Goal: Information Seeking & Learning: Learn about a topic

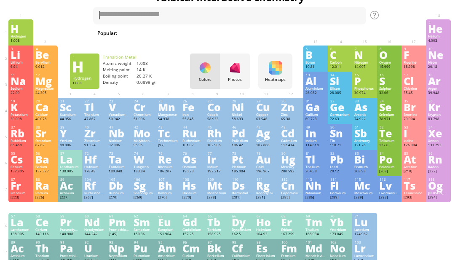
scroll to position [20, 0]
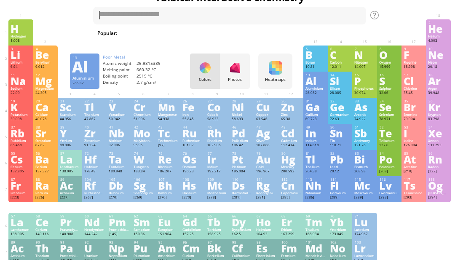
click at [317, 90] on div "13 Al Aluminium 26.982 −2, −1, 0, +1, +2, +3 −2, −1, 0, +1, +2, +3 660.32 °C 25…" at bounding box center [315, 85] width 24 height 26
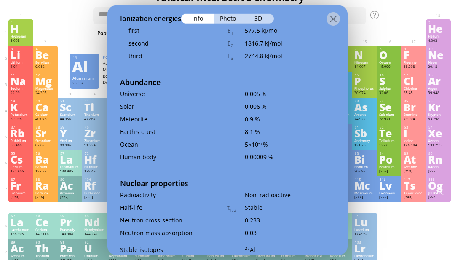
scroll to position [1492, 0]
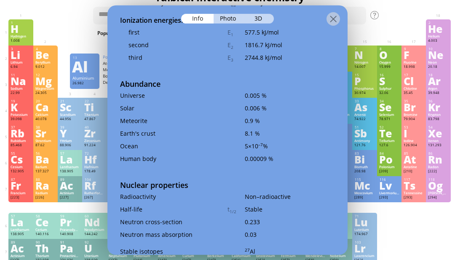
click at [333, 18] on div at bounding box center [332, 18] width 13 height 13
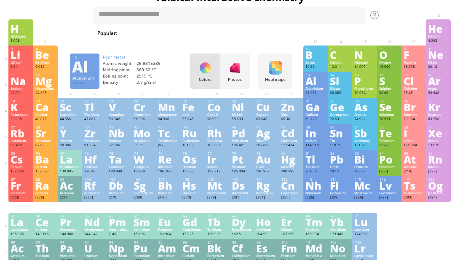
click at [314, 82] on div "Al" at bounding box center [315, 80] width 20 height 9
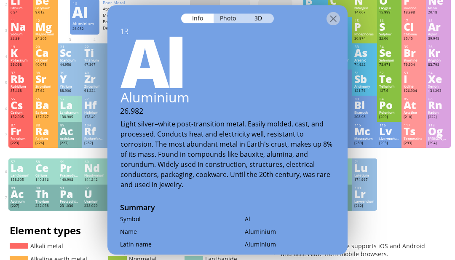
scroll to position [78, 0]
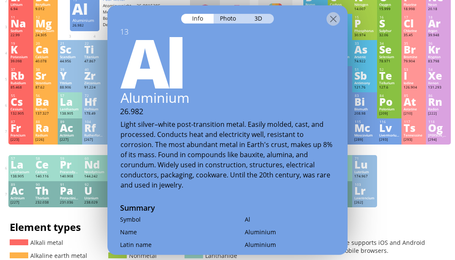
click at [232, 16] on div "Photo" at bounding box center [228, 18] width 30 height 10
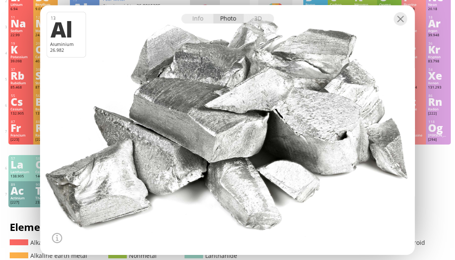
click at [259, 23] on div "3D" at bounding box center [258, 18] width 30 height 10
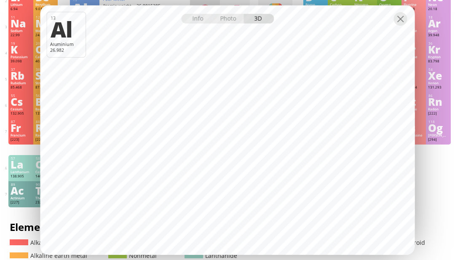
click at [400, 25] on div at bounding box center [400, 18] width 13 height 13
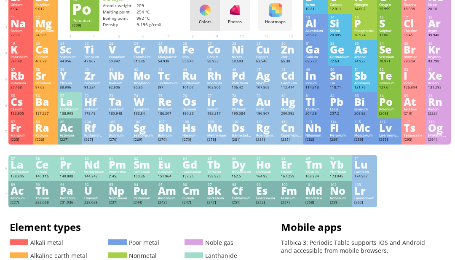
click at [389, 106] on div "Po" at bounding box center [389, 101] width 20 height 9
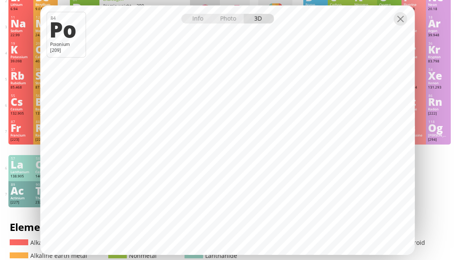
click at [403, 25] on div at bounding box center [400, 18] width 13 height 13
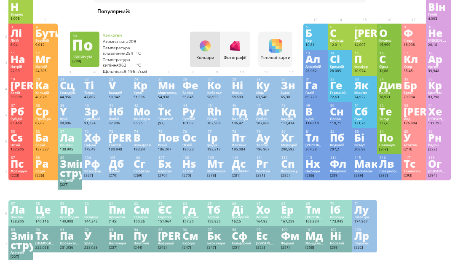
scroll to position [39, 0]
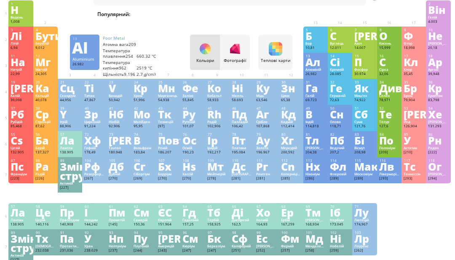
click at [321, 64] on div "Ал" at bounding box center [315, 61] width 20 height 9
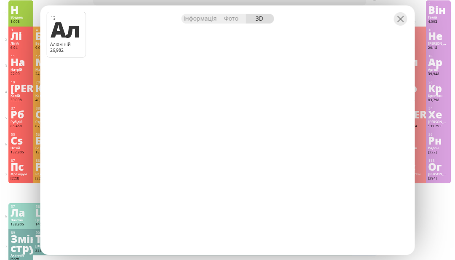
click at [194, 23] on div "Інформація" at bounding box center [199, 18] width 37 height 10
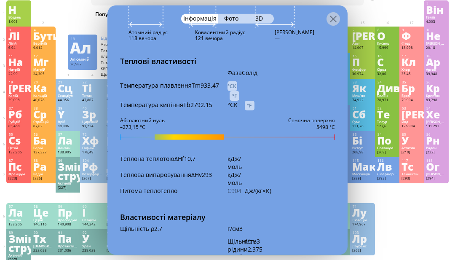
scroll to position [812, 0]
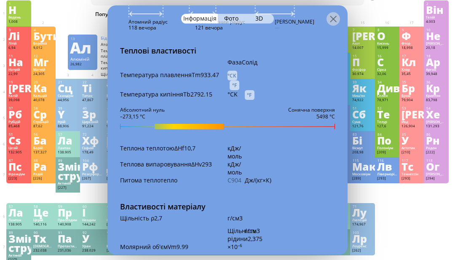
click at [230, 70] on div "°CK" at bounding box center [232, 75] width 10 height 10
click at [232, 80] on div "°F" at bounding box center [234, 85] width 10 height 10
click at [254, 90] on div "°F" at bounding box center [250, 95] width 10 height 10
click at [229, 70] on div "1220,57" at bounding box center [232, 75] width 10 height 10
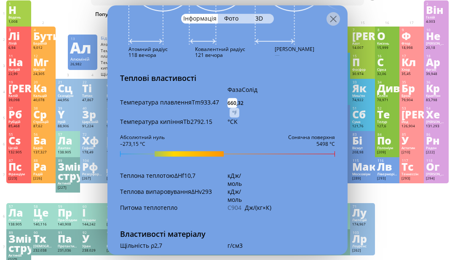
scroll to position [785, 0]
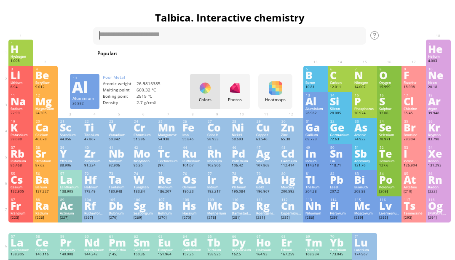
click at [313, 104] on div "Al" at bounding box center [315, 100] width 20 height 9
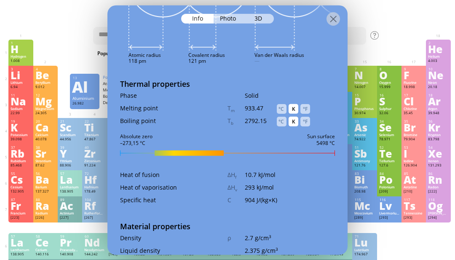
scroll to position [743, 0]
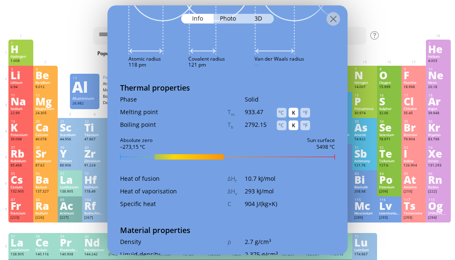
click at [279, 107] on div "°C" at bounding box center [282, 112] width 10 height 10
click at [285, 120] on div "°C" at bounding box center [282, 125] width 10 height 10
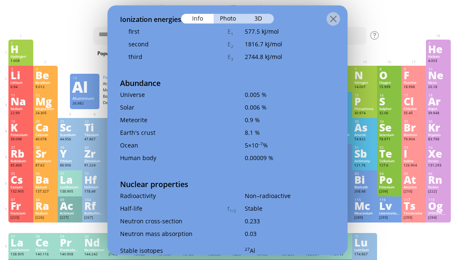
scroll to position [1492, 0]
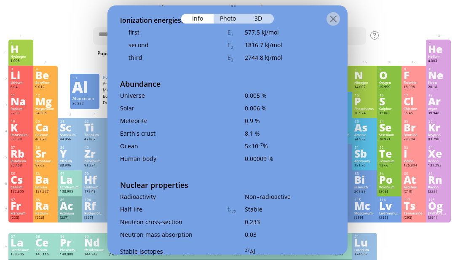
click at [338, 8] on div at bounding box center [227, 12] width 240 height 15
click at [330, 19] on div at bounding box center [332, 18] width 13 height 13
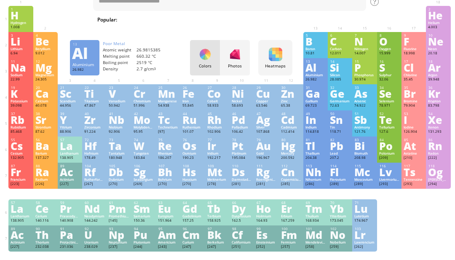
scroll to position [0, 0]
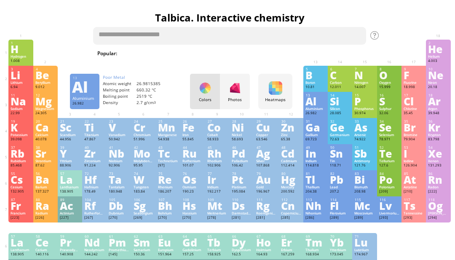
click at [279, 29] on textarea at bounding box center [229, 36] width 273 height 18
paste textarea "**********"
click at [339, 36] on textarea "**********" at bounding box center [229, 36] width 273 height 18
type textarea "*"
click at [264, 36] on textarea at bounding box center [229, 36] width 273 height 18
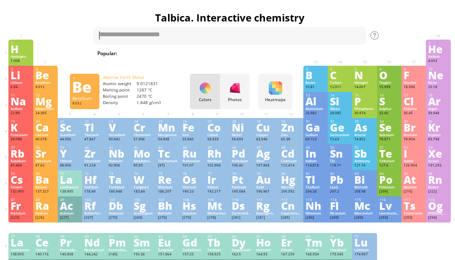
click at [51, 80] on div "Be" at bounding box center [45, 74] width 20 height 9
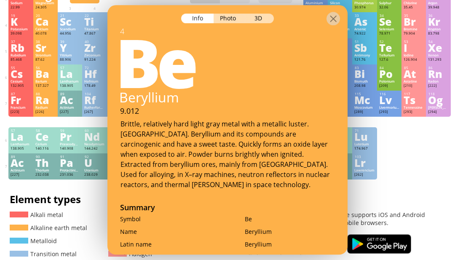
scroll to position [107, 0]
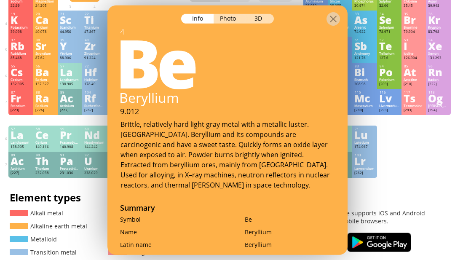
click at [333, 25] on div at bounding box center [332, 18] width 13 height 13
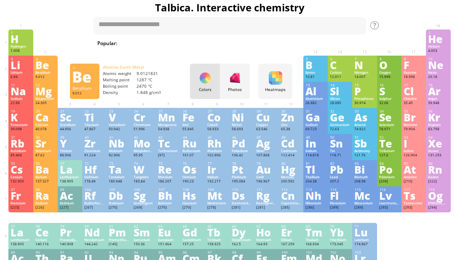
scroll to position [9, 0]
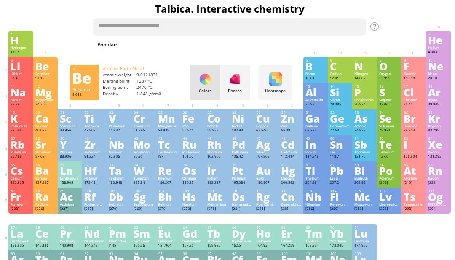
click at [294, 20] on textarea at bounding box center [229, 27] width 273 height 18
paste textarea "**********"
type textarea "**********"
click at [332, 33] on textarea "**********" at bounding box center [229, 27] width 273 height 18
